Goal: Task Accomplishment & Management: Manage account settings

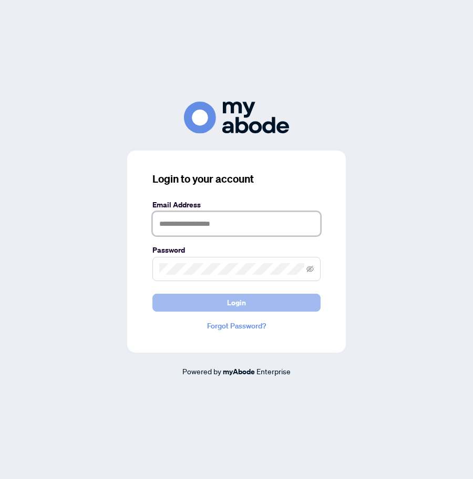
type input "**********"
click at [238, 306] on span "Login" at bounding box center [236, 302] width 19 height 17
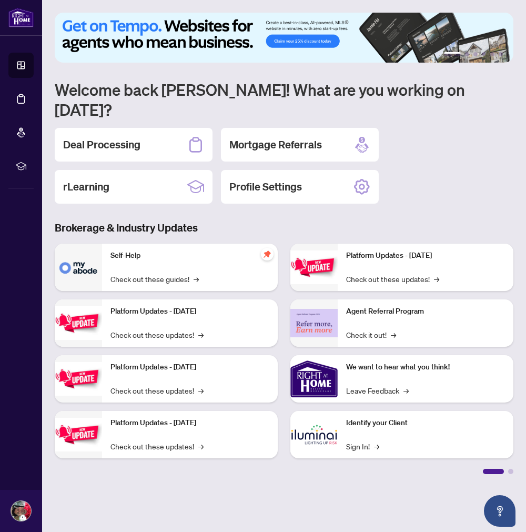
click at [159, 129] on div "Deal Processing" at bounding box center [134, 145] width 158 height 34
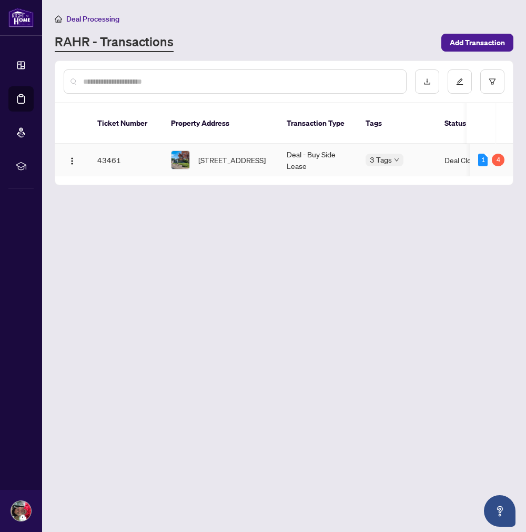
click at [497, 154] on div "4" at bounding box center [498, 160] width 13 height 13
click at [102, 145] on td "43461" at bounding box center [126, 160] width 74 height 32
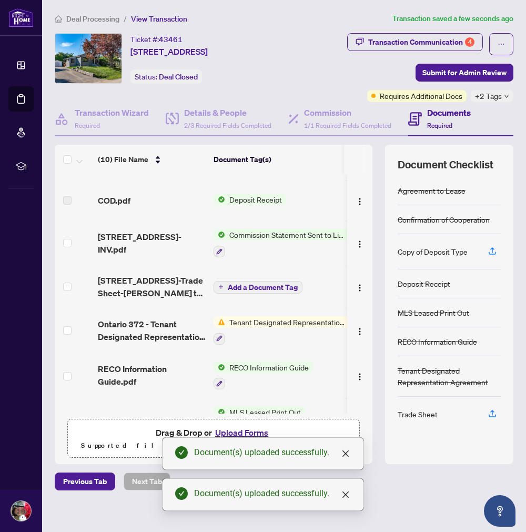
scroll to position [117, 0]
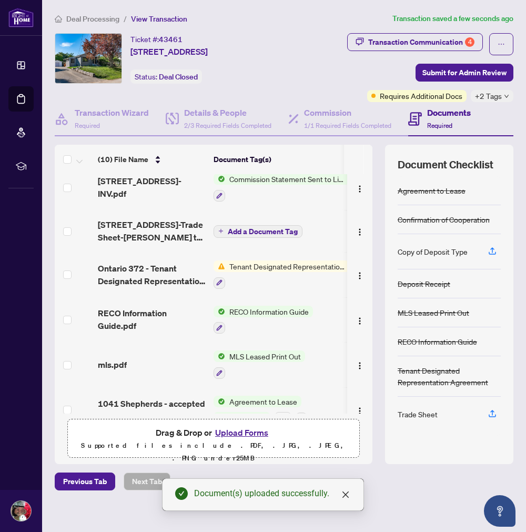
click at [505, 97] on icon "down" at bounding box center [506, 96] width 5 height 5
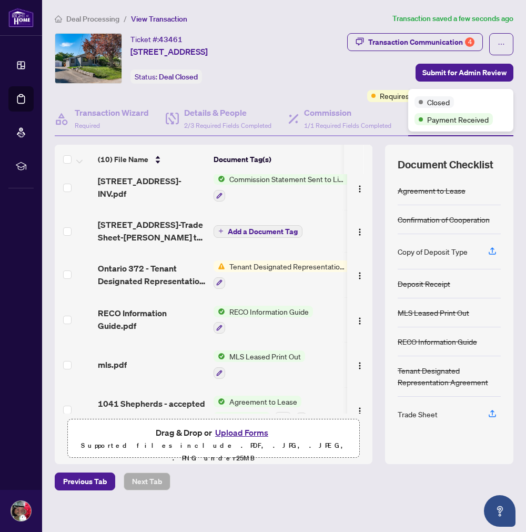
click at [356, 71] on div "Transaction Communication 4 Submit for Admin Review Requires Additional Docs +2…" at bounding box center [397, 67] width 234 height 69
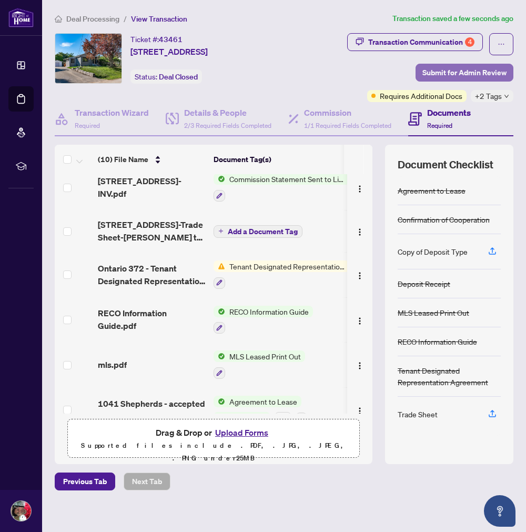
click at [454, 72] on span "Submit for Admin Review" at bounding box center [464, 72] width 84 height 17
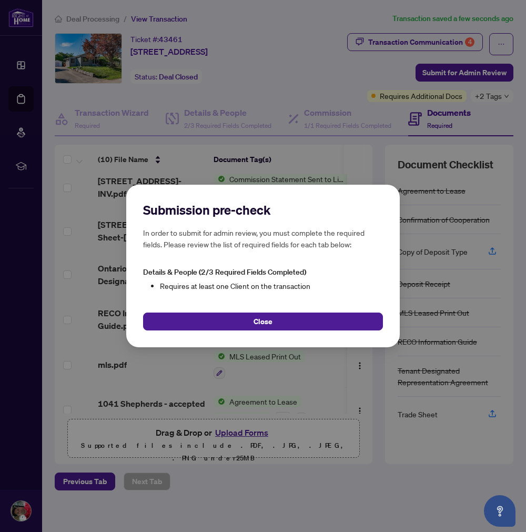
click at [258, 322] on span "Close" at bounding box center [263, 321] width 19 height 17
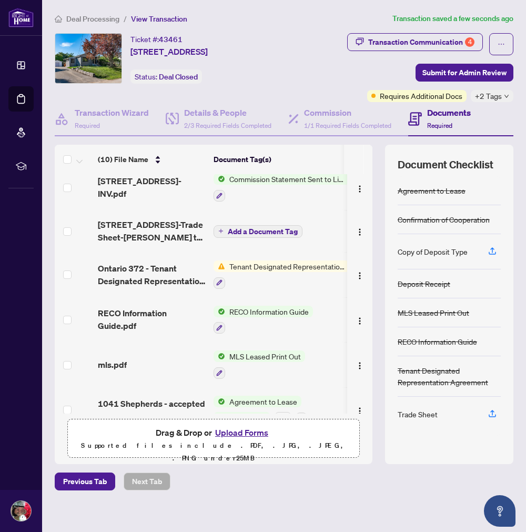
click at [275, 228] on span "Add a Document Tag" at bounding box center [263, 231] width 70 height 7
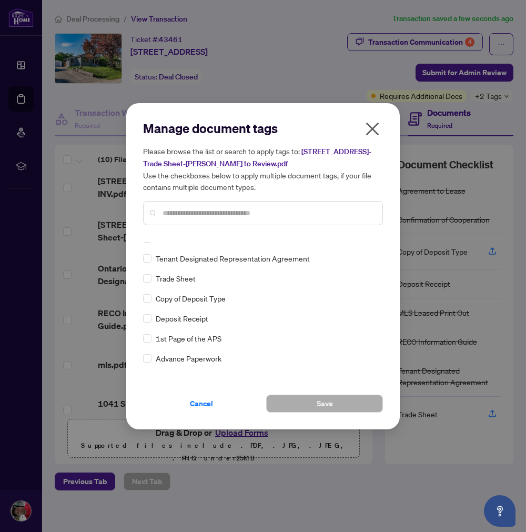
scroll to position [58, 0]
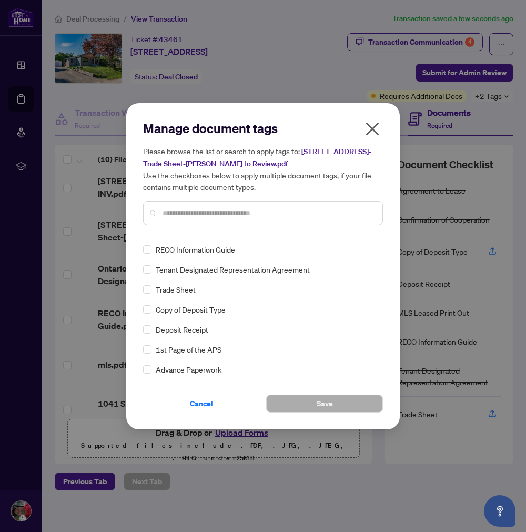
click at [376, 130] on icon "close" at bounding box center [372, 128] width 13 height 13
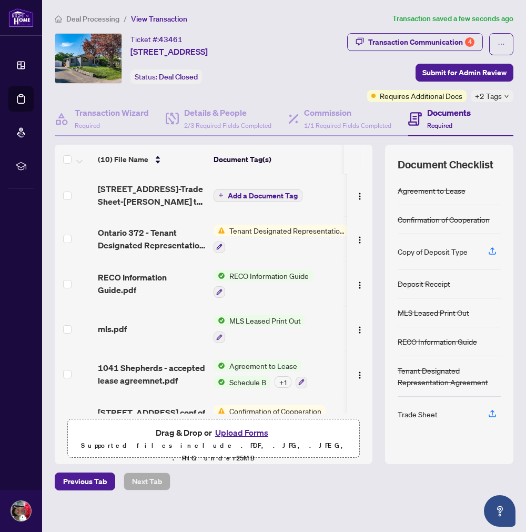
scroll to position [182, 0]
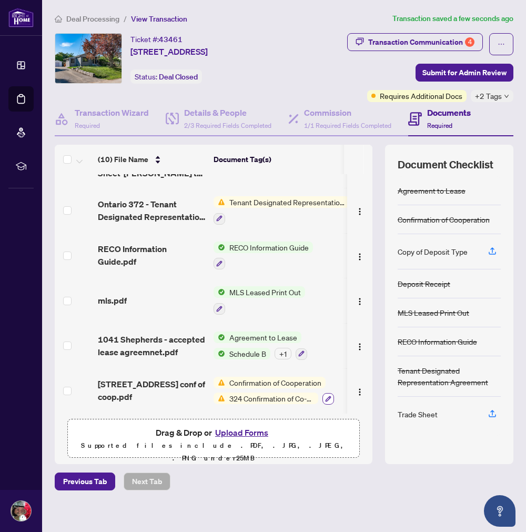
click at [332, 395] on button "button" at bounding box center [329, 399] width 12 height 12
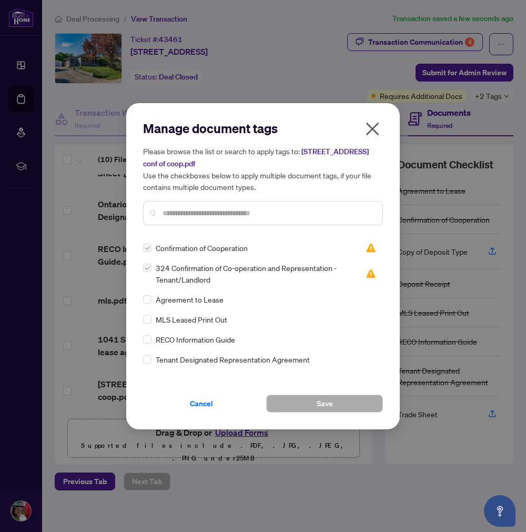
click at [366, 274] on img at bounding box center [371, 273] width 11 height 11
click at [366, 246] on img at bounding box center [371, 248] width 11 height 11
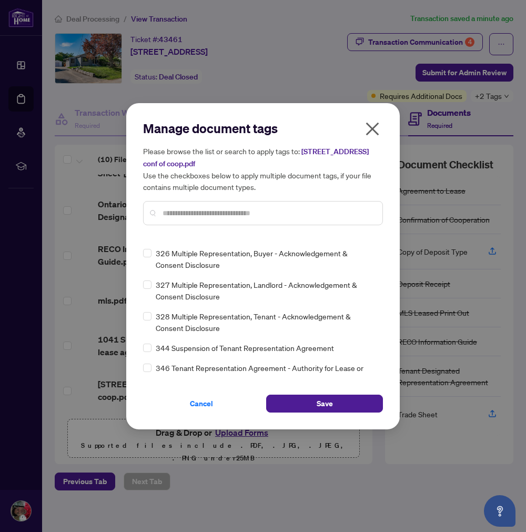
scroll to position [0, 0]
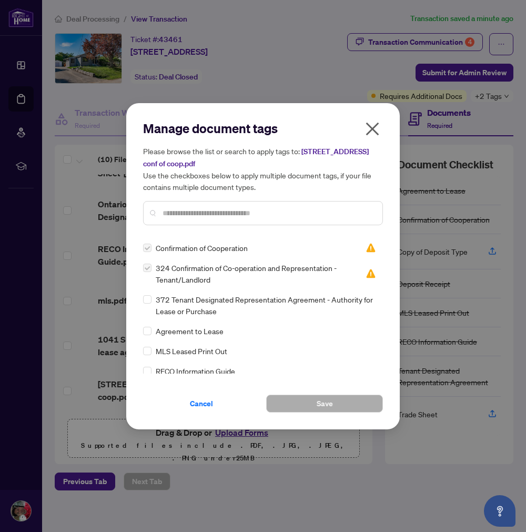
click at [149, 248] on label at bounding box center [147, 248] width 8 height 12
click at [148, 266] on label at bounding box center [147, 268] width 8 height 12
click at [369, 125] on icon "close" at bounding box center [372, 128] width 13 height 13
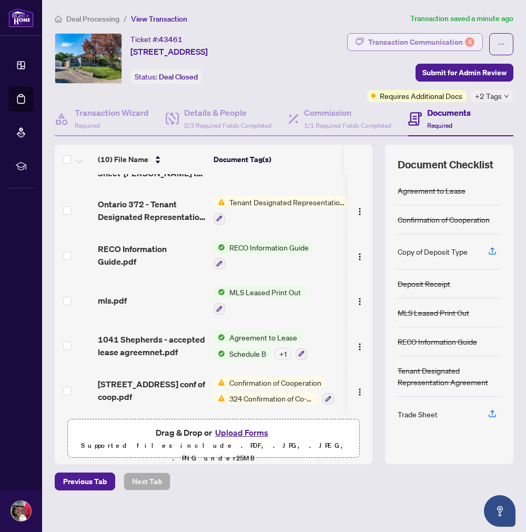
click at [437, 38] on div "Transaction Communication 4" at bounding box center [421, 42] width 106 height 17
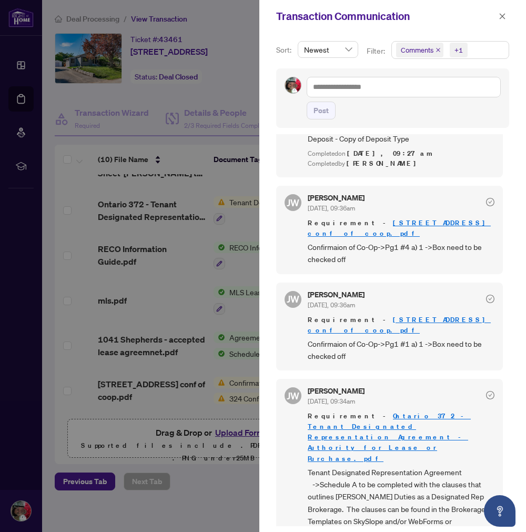
scroll to position [409, 0]
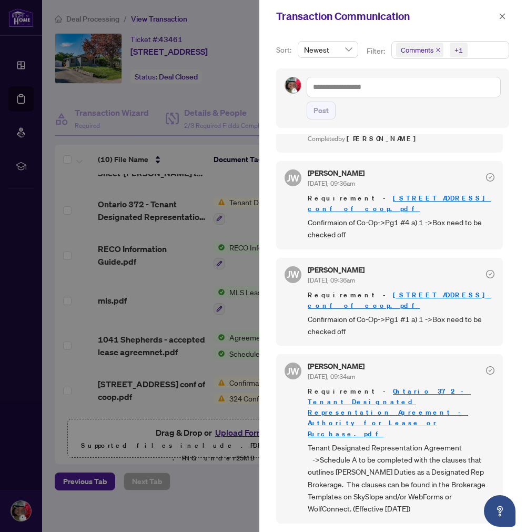
click at [403, 196] on link "[STREET_ADDRESS] conf of coop.pdf" at bounding box center [399, 203] width 183 height 19
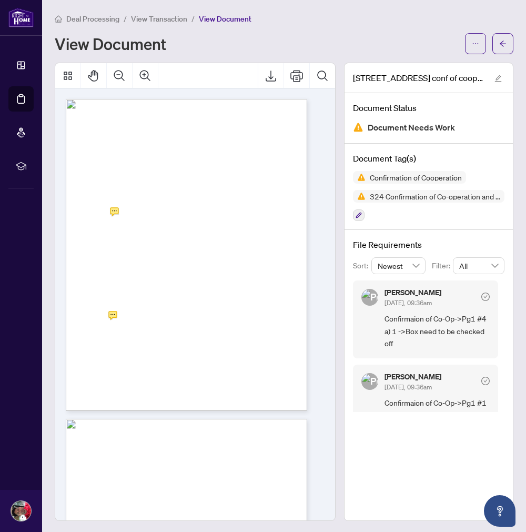
click at [113, 221] on div "Page 1" at bounding box center [156, 215] width 180 height 233
click at [495, 77] on icon "edit" at bounding box center [498, 78] width 7 height 7
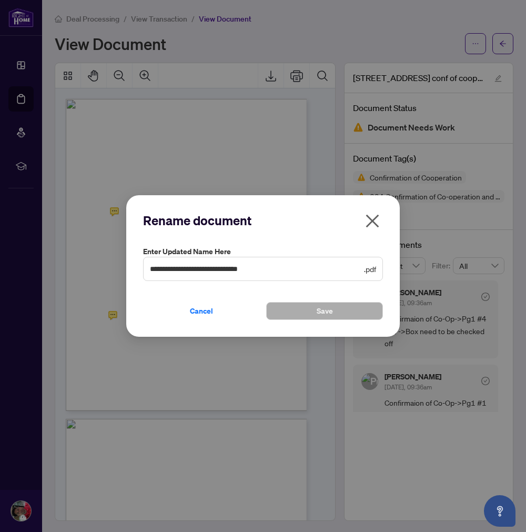
click at [292, 276] on span "**********" at bounding box center [263, 269] width 240 height 24
click at [337, 267] on input "**********" at bounding box center [256, 269] width 212 height 12
click at [383, 225] on div "**********" at bounding box center [263, 266] width 274 height 142
click at [374, 221] on icon "close" at bounding box center [372, 221] width 17 height 17
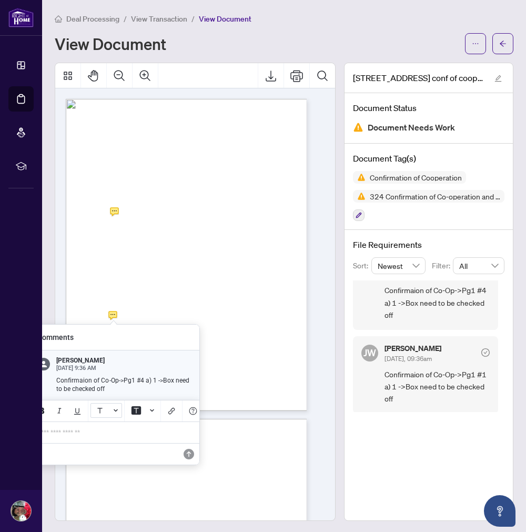
click at [115, 407] on button "Font Color" at bounding box center [106, 410] width 32 height 15
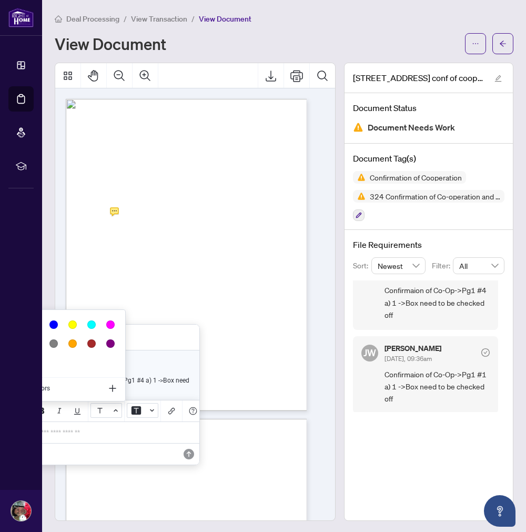
click at [148, 409] on button "Background Color" at bounding box center [143, 410] width 32 height 15
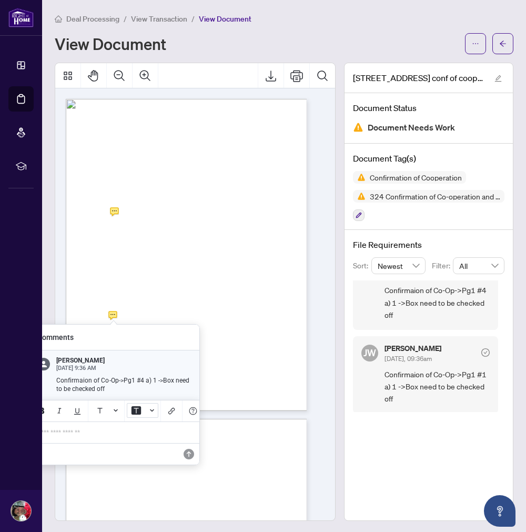
click at [150, 410] on icon "Background Color" at bounding box center [152, 410] width 4 height 2
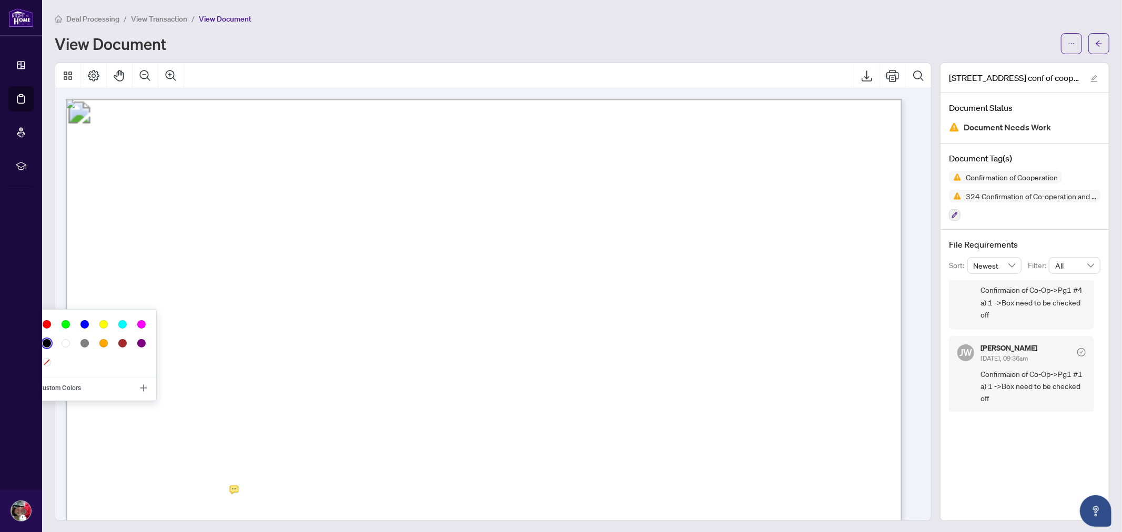
click at [151, 382] on button "Add Color" at bounding box center [143, 388] width 21 height 21
select select "***"
click at [142, 388] on icon "Add Color" at bounding box center [143, 388] width 7 height 7
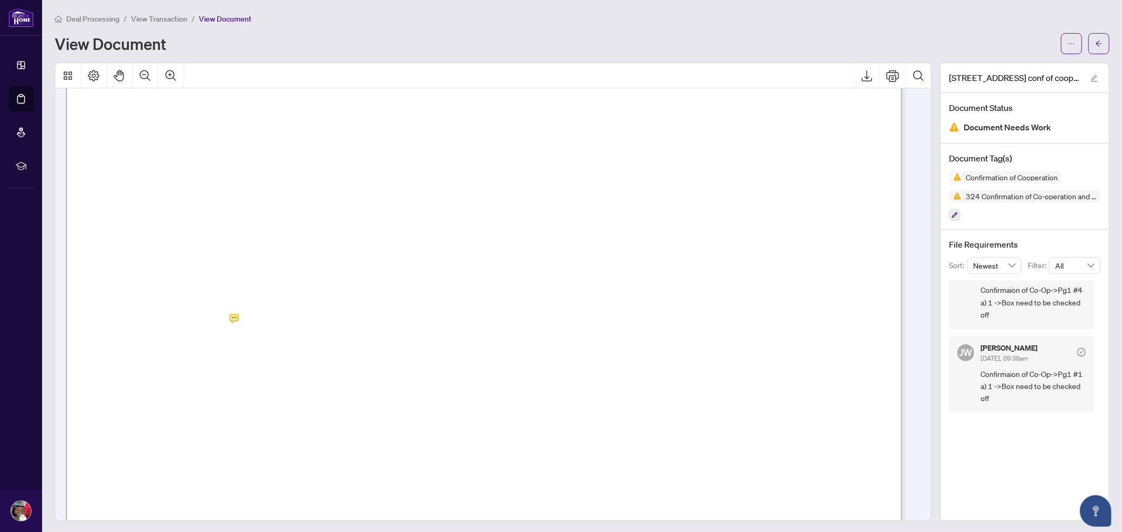
scroll to position [292, 0]
click at [232, 192] on div "Page 1" at bounding box center [484, 348] width 837 height 1083
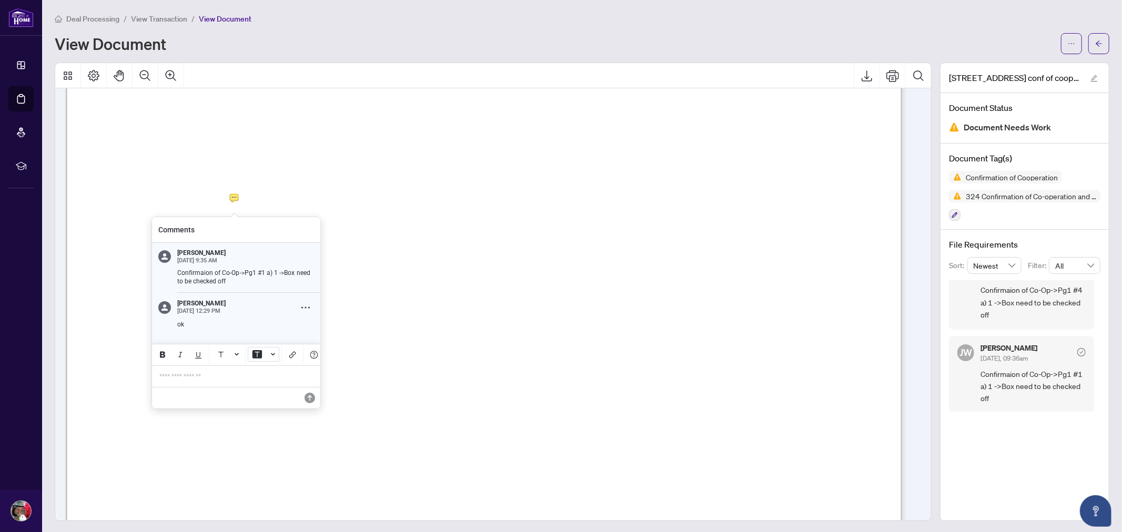
click at [273, 354] on icon "Background Color" at bounding box center [273, 354] width 4 height 4
click at [266, 331] on icon "Add Color" at bounding box center [268, 332] width 11 height 11
select select "***"
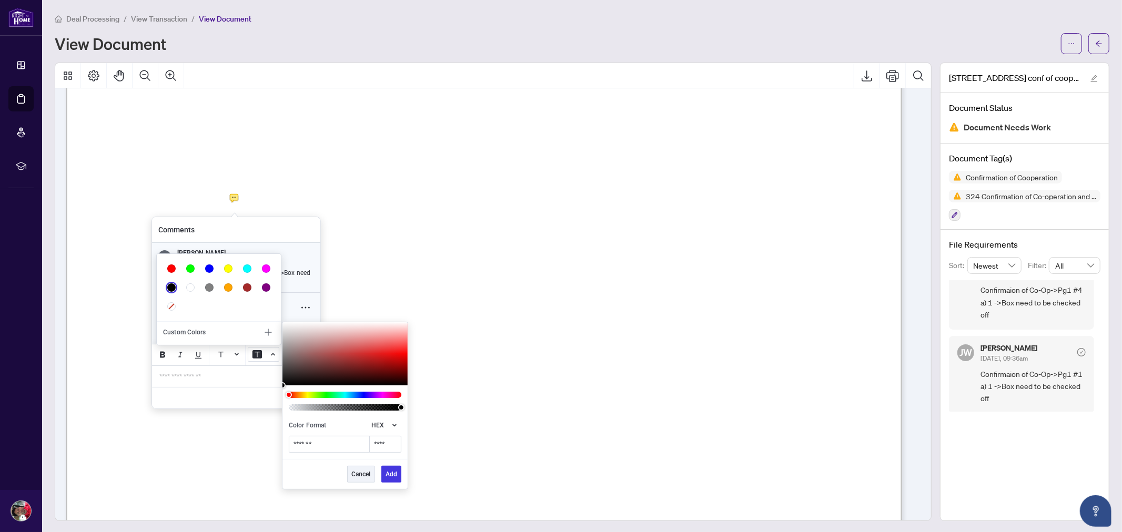
click at [266, 331] on icon "Add Color" at bounding box center [268, 332] width 11 height 11
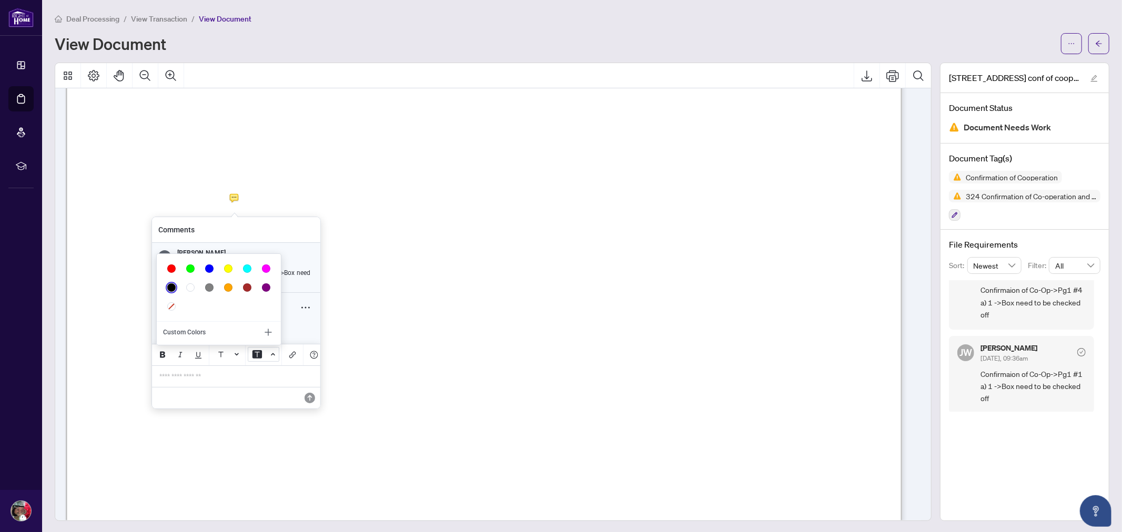
click at [266, 331] on icon "Add Color" at bounding box center [268, 332] width 11 height 11
select select "***"
click at [266, 331] on icon "Add Color" at bounding box center [268, 332] width 11 height 11
click at [197, 356] on icon "Underlined" at bounding box center [198, 355] width 8 height 8
click at [235, 354] on icon "Font Color" at bounding box center [237, 354] width 4 height 2
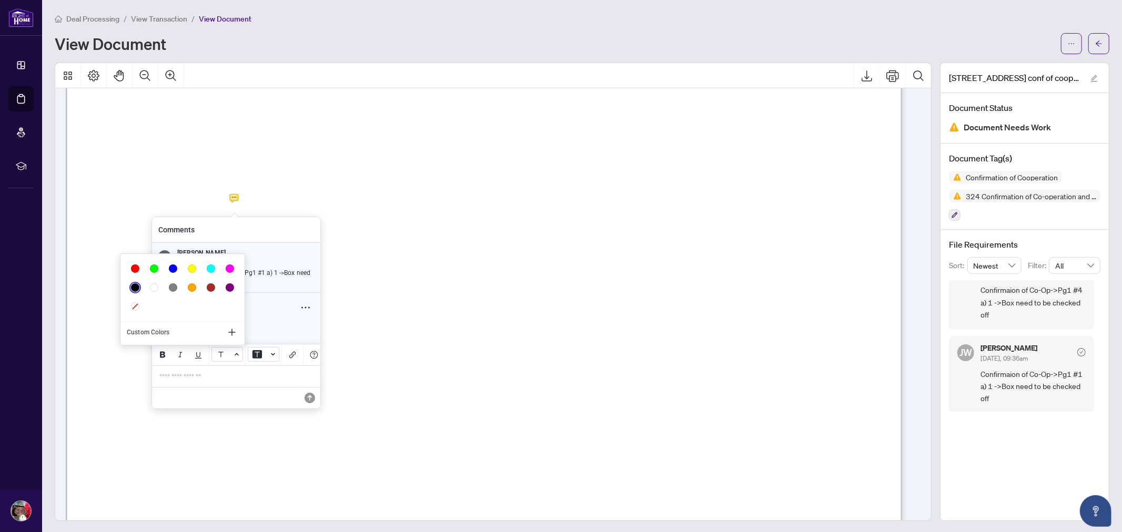
click at [270, 351] on button "Background Color" at bounding box center [264, 354] width 32 height 15
click at [296, 354] on icon "Add Link" at bounding box center [292, 355] width 8 height 8
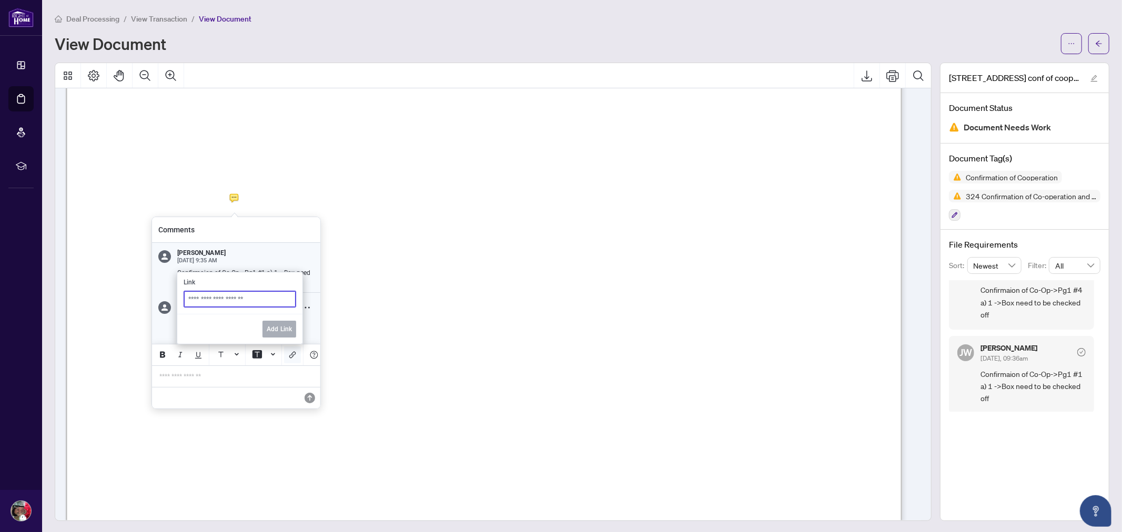
click at [232, 381] on p "**********" at bounding box center [236, 376] width 154 height 9
click at [207, 381] on p "**********" at bounding box center [236, 376] width 154 height 9
click at [307, 402] on icon "Save" at bounding box center [310, 398] width 11 height 11
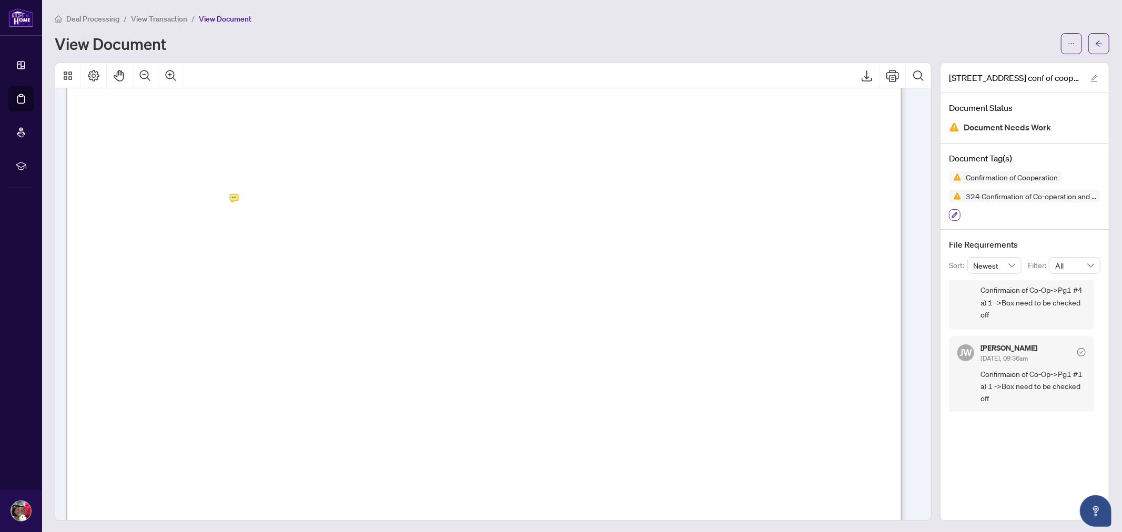
click at [526, 214] on icon "button" at bounding box center [955, 216] width 6 height 6
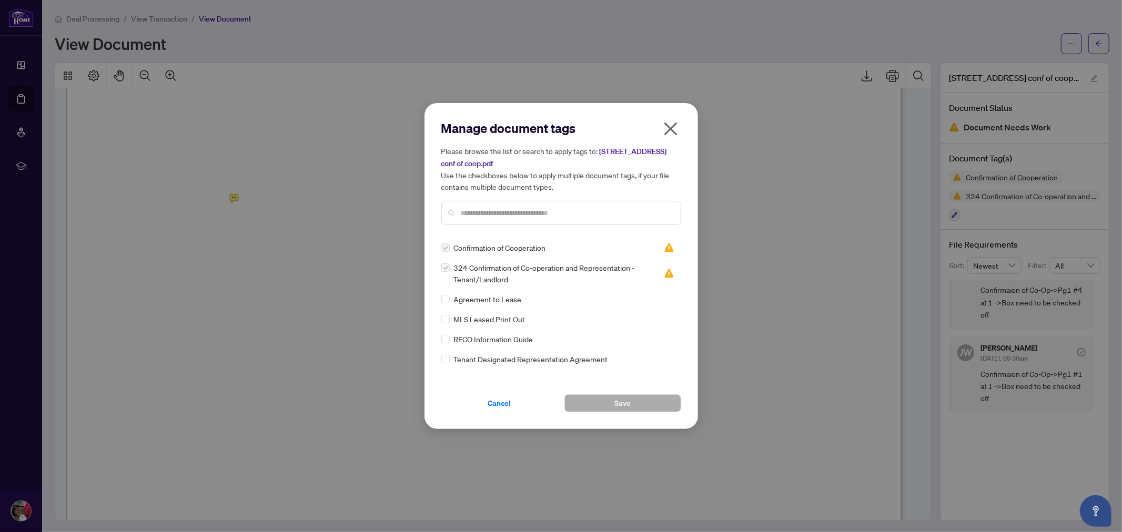
click at [448, 270] on label at bounding box center [445, 268] width 8 height 12
click at [446, 250] on label at bounding box center [445, 248] width 8 height 12
click at [470, 165] on span "[STREET_ADDRESS] conf of coop.pdf" at bounding box center [554, 158] width 226 height 22
click at [526, 248] on img at bounding box center [669, 248] width 11 height 11
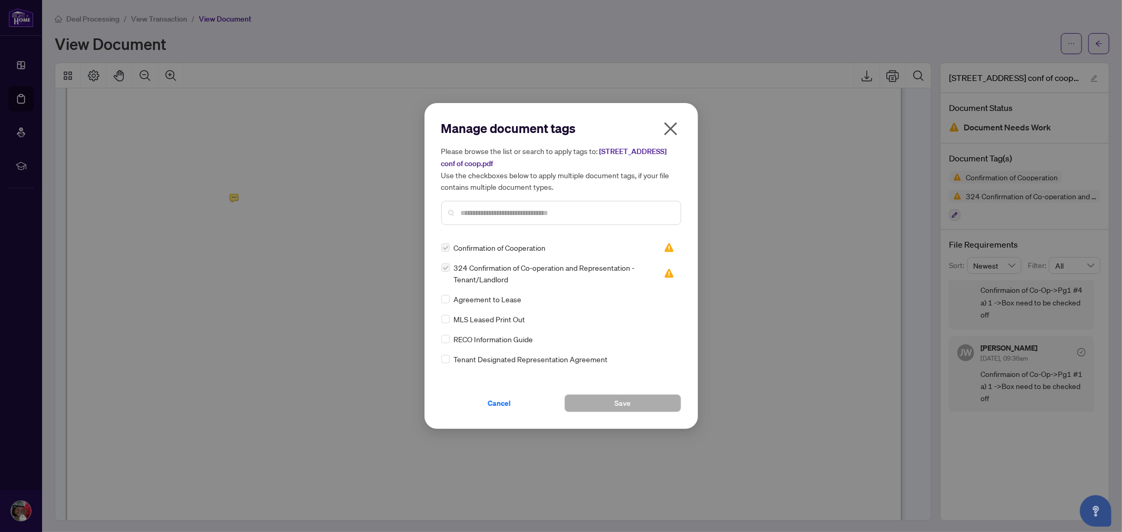
click at [526, 125] on icon "close" at bounding box center [670, 129] width 13 height 13
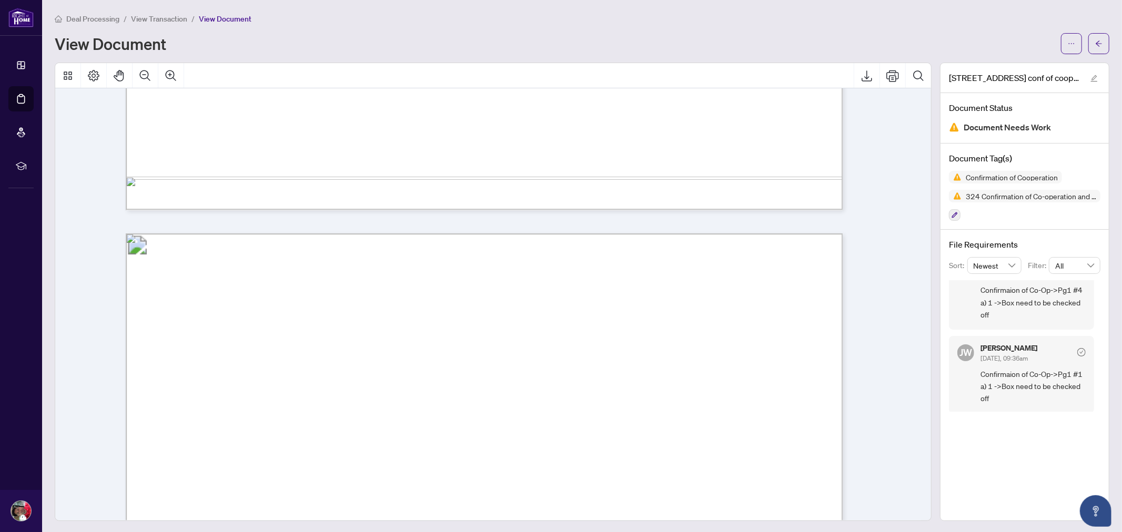
scroll to position [466, 0]
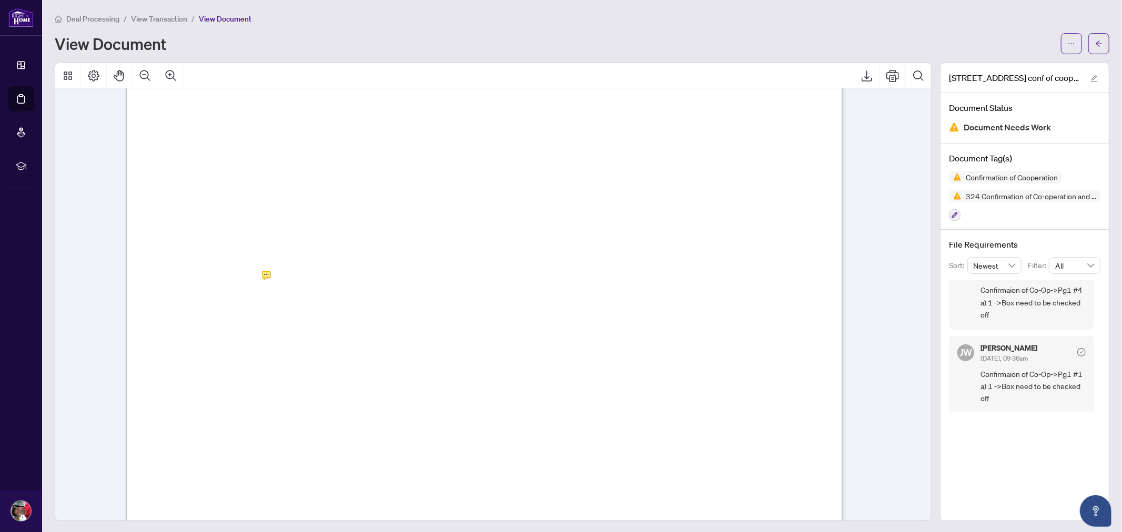
click at [526, 127] on span "Document Needs Work" at bounding box center [1007, 127] width 87 height 14
click at [526, 78] on icon "edit" at bounding box center [1094, 78] width 7 height 7
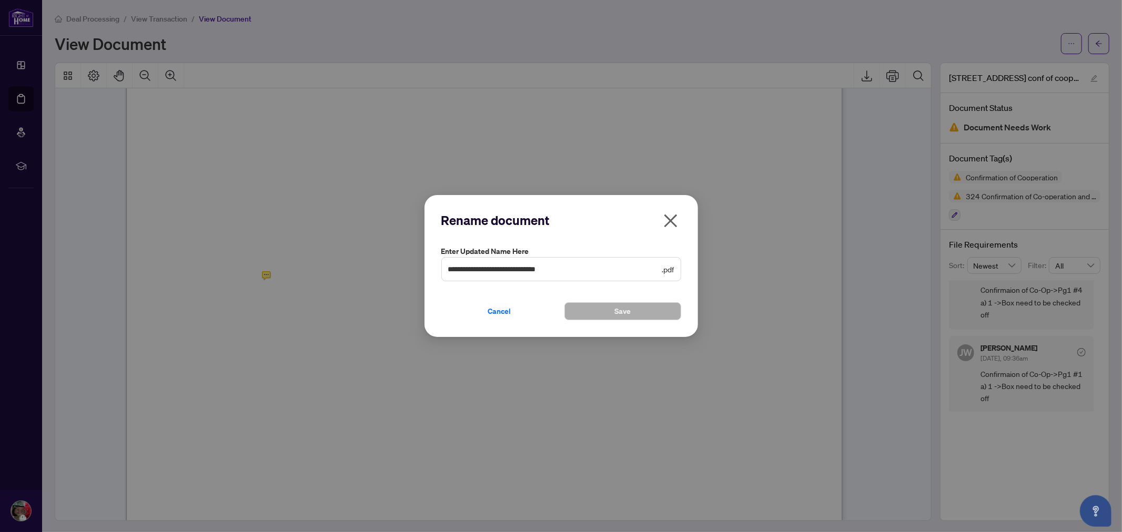
click at [526, 219] on icon "close" at bounding box center [670, 221] width 17 height 17
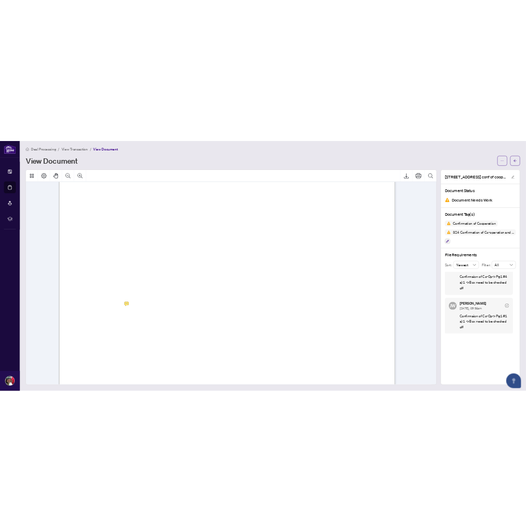
scroll to position [117, 0]
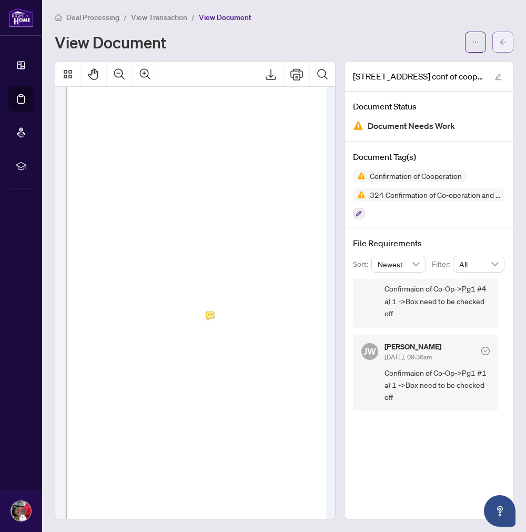
click at [500, 42] on icon "arrow-left" at bounding box center [503, 42] width 6 height 6
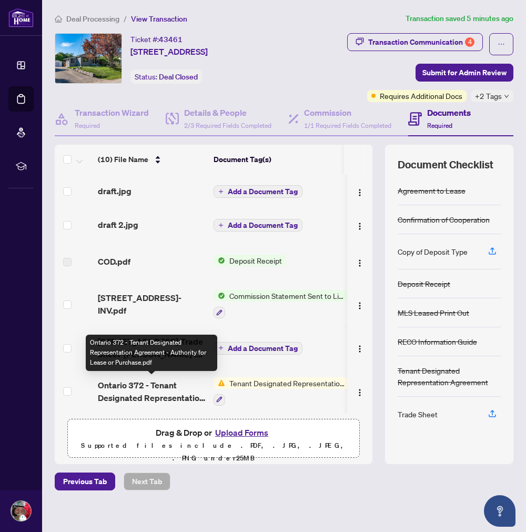
click at [144, 381] on span "Ontario 372 - Tenant Designated Representation Agreement - Authority for Lease …" at bounding box center [151, 391] width 107 height 25
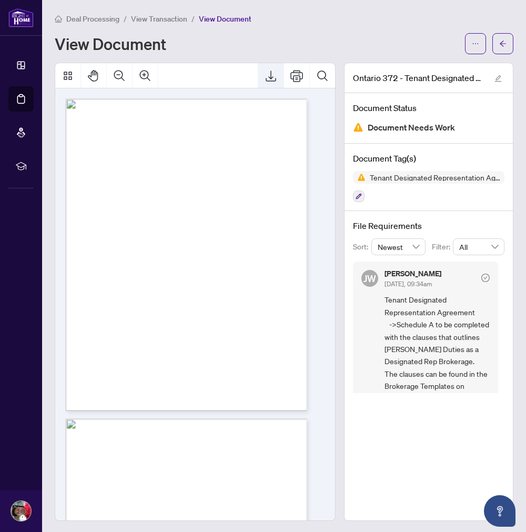
click at [265, 76] on icon "Export" at bounding box center [271, 75] width 13 height 13
click at [290, 72] on icon "Print" at bounding box center [296, 76] width 13 height 12
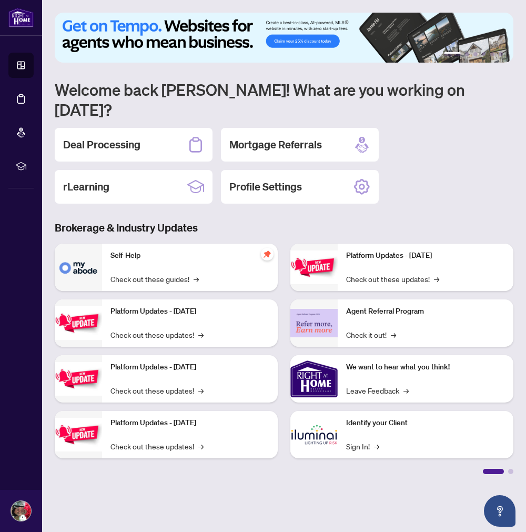
click at [115, 137] on h2 "Deal Processing" at bounding box center [101, 144] width 77 height 15
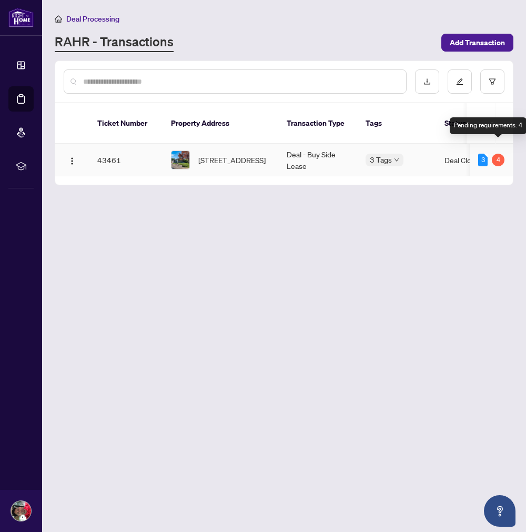
click at [500, 154] on div "4" at bounding box center [498, 160] width 13 height 13
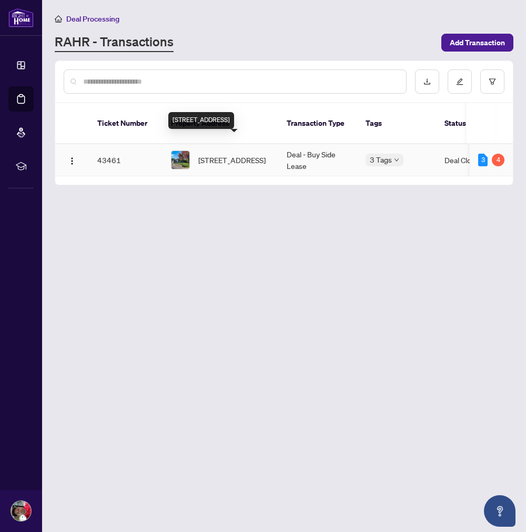
click at [213, 154] on span "[STREET_ADDRESS]" at bounding box center [231, 160] width 67 height 12
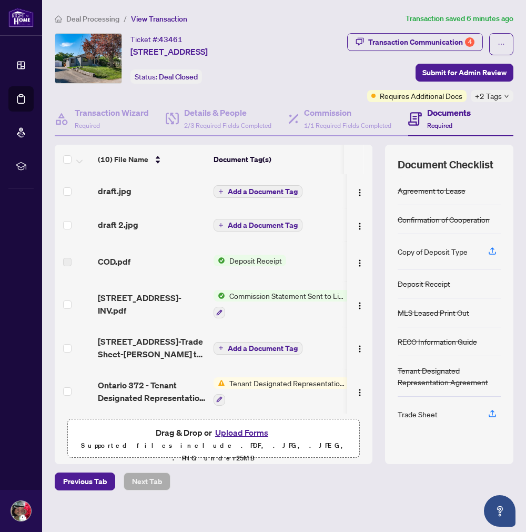
scroll to position [117, 0]
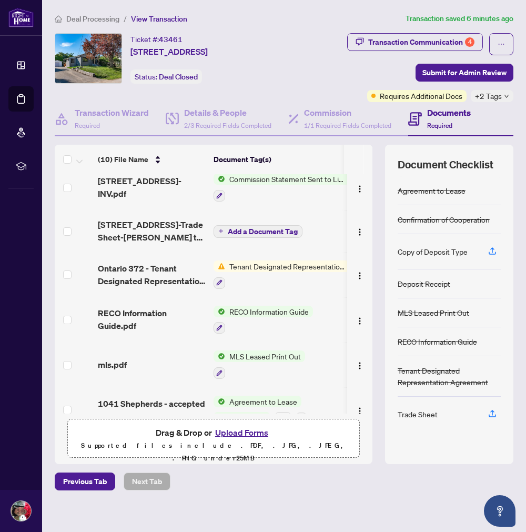
click at [419, 249] on div "Copy of Deposit Type" at bounding box center [433, 252] width 70 height 12
click at [491, 253] on icon "button" at bounding box center [492, 250] width 9 height 9
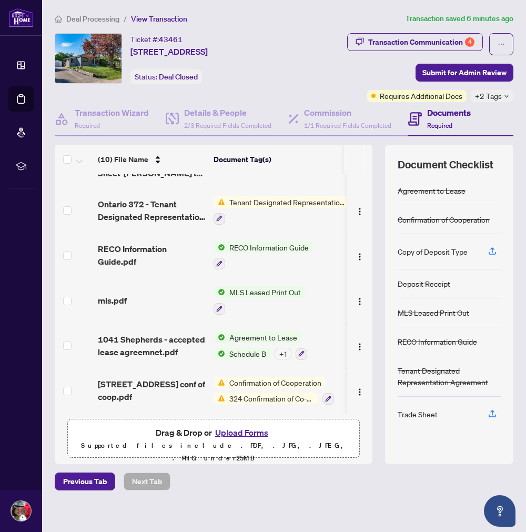
click at [262, 382] on span "Confirmation of Cooperation" at bounding box center [275, 383] width 100 height 12
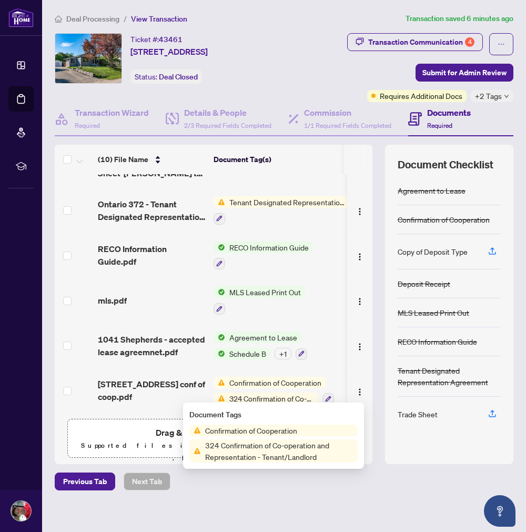
click at [248, 446] on span "324 Confirmation of Co-operation and Representation - Tenant/Landlord" at bounding box center [279, 450] width 157 height 23
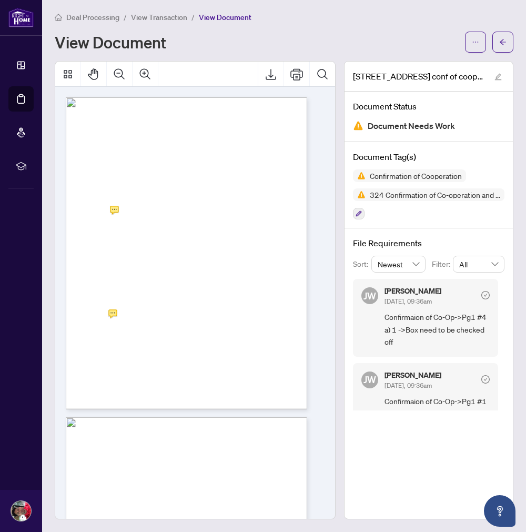
click at [240, 47] on div "View Document" at bounding box center [257, 42] width 404 height 17
click at [492, 41] on button "button" at bounding box center [502, 42] width 21 height 21
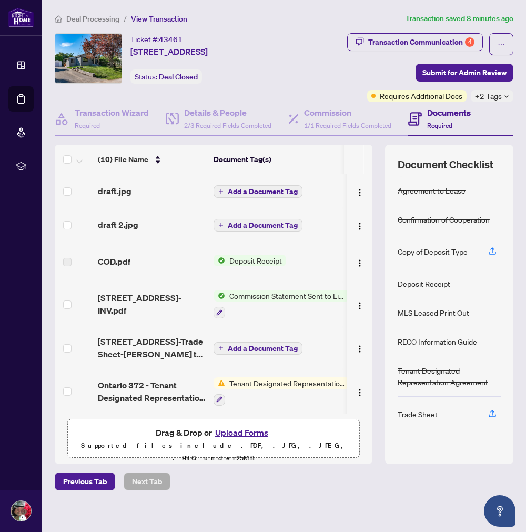
click at [248, 381] on span "Tenant Designated Representation Agreement" at bounding box center [287, 383] width 125 height 12
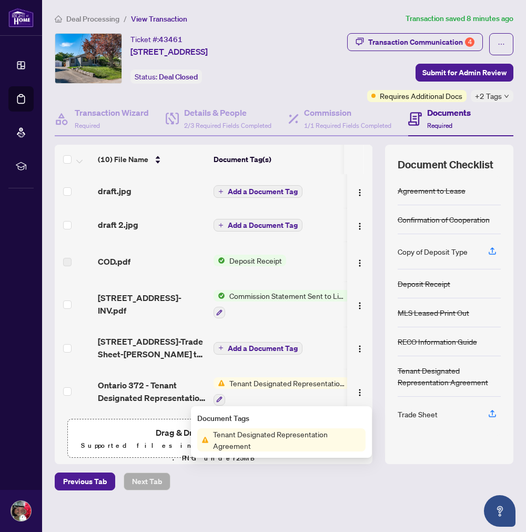
click at [229, 430] on span "Tenant Designated Representation Agreement" at bounding box center [287, 439] width 157 height 23
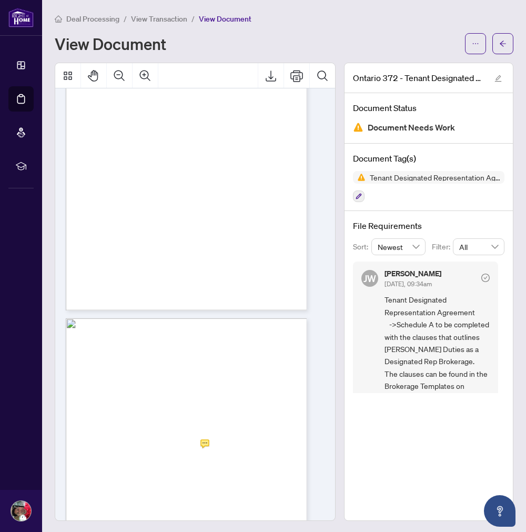
scroll to position [860, 0]
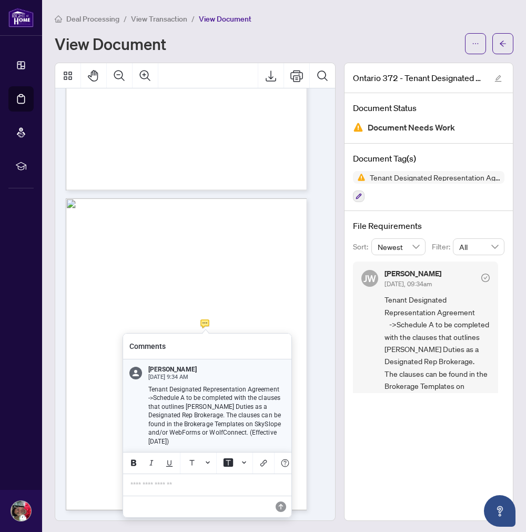
drag, startPoint x: 185, startPoint y: 397, endPoint x: 154, endPoint y: 399, distance: 31.6
click at [154, 399] on p "->Schedule A to be completed with the clauses that outlines [PERSON_NAME] Dutie…" at bounding box center [216, 420] width 137 height 52
click at [193, 416] on p "->Schedule A to be completed with the clauses that outlines [PERSON_NAME] Dutie…" at bounding box center [216, 420] width 137 height 52
drag, startPoint x: 186, startPoint y: 399, endPoint x: 156, endPoint y: 400, distance: 30.6
click at [156, 400] on p "->Schedule A to be completed with the clauses that outlines [PERSON_NAME] Dutie…" at bounding box center [216, 420] width 137 height 52
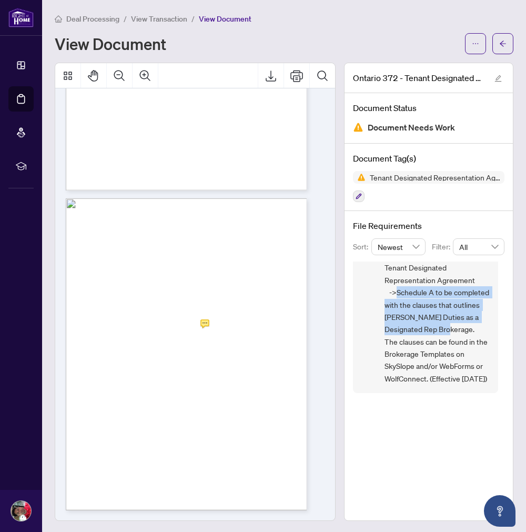
drag, startPoint x: 390, startPoint y: 281, endPoint x: 470, endPoint y: 320, distance: 88.7
click at [470, 320] on span "Tenant Designated Representation Agreement ->Schedule A to be completed with th…" at bounding box center [437, 322] width 105 height 123
copy span "Schedule A to be completed with the clauses that outlines [PERSON_NAME] Duties …"
click at [406, 316] on span "Tenant Designated Representation Agreement ->Schedule A to be completed with th…" at bounding box center [437, 322] width 105 height 123
